Goal: Task Accomplishment & Management: Use online tool/utility

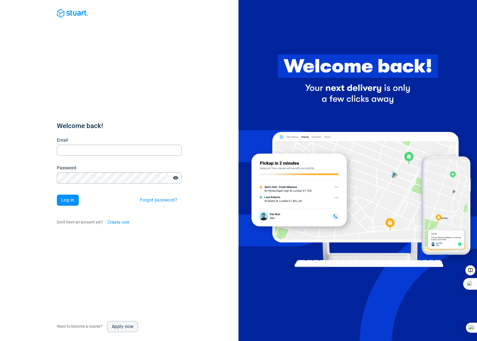
click at [62, 141] on div "Email Email" at bounding box center [119, 146] width 125 height 19
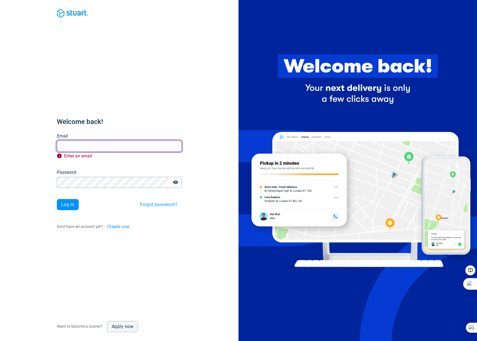
click at [88, 145] on input "Email" at bounding box center [119, 146] width 125 height 11
type input "[PERSON_NAME][EMAIL_ADDRESS][DOMAIN_NAME]"
